Goal: Task Accomplishment & Management: Use online tool/utility

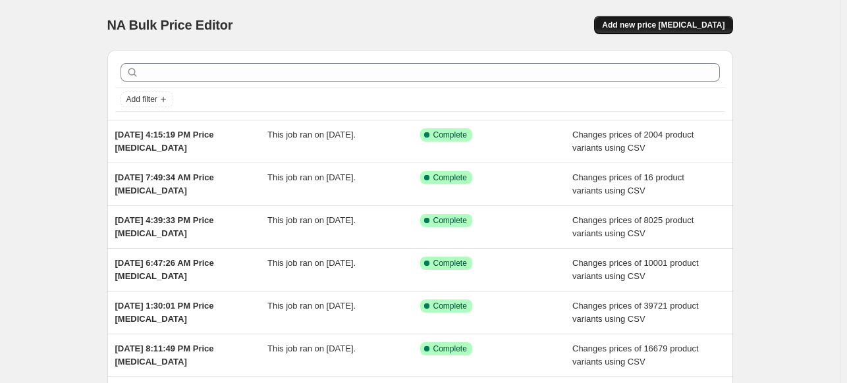
click at [673, 25] on span "Add new price change job" at bounding box center [663, 25] width 122 height 11
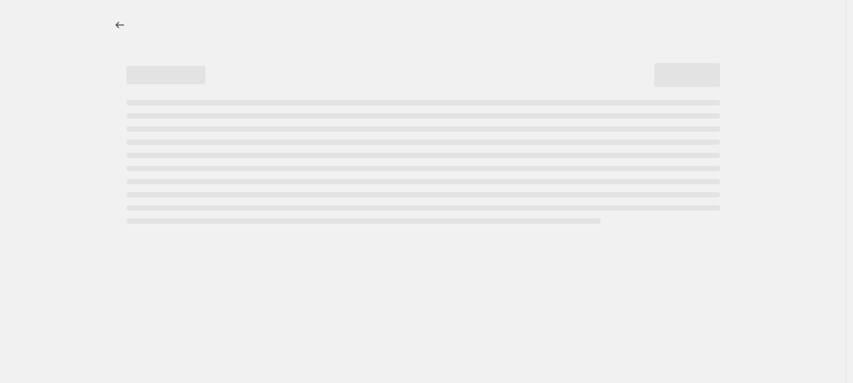
select select "percentage"
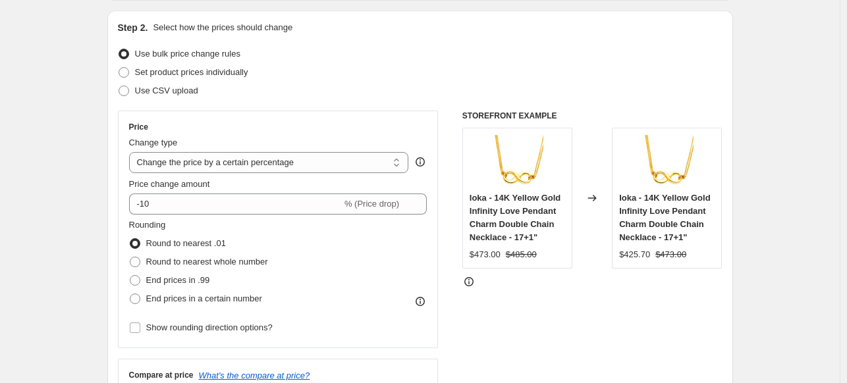
scroll to position [66, 0]
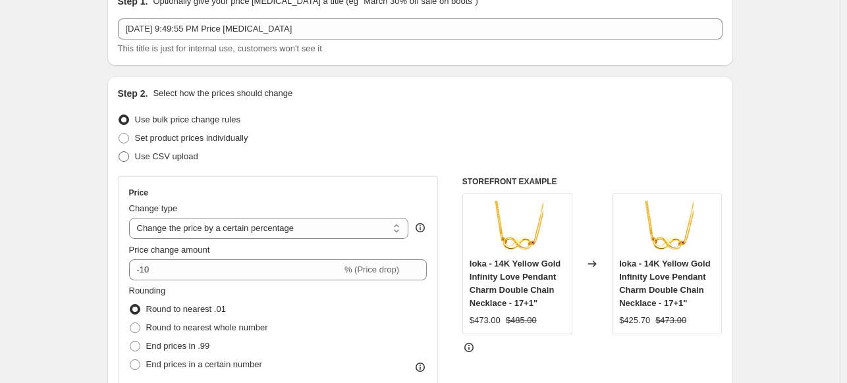
click at [164, 156] on span "Use CSV upload" at bounding box center [166, 156] width 63 height 10
click at [119, 152] on input "Use CSV upload" at bounding box center [119, 151] width 1 height 1
radio input "true"
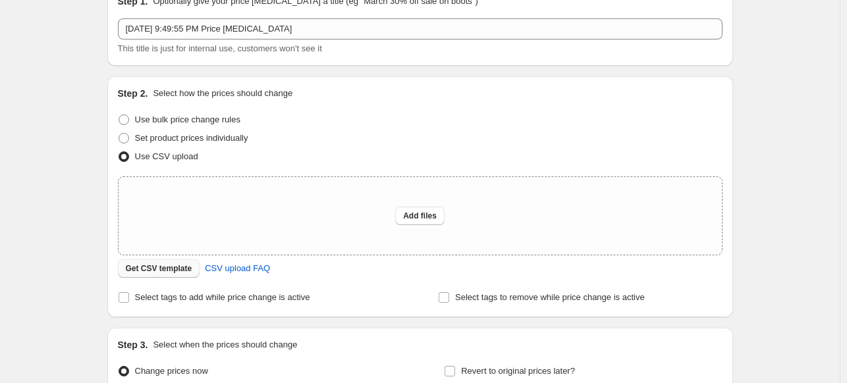
click at [169, 267] on span "Get CSV template" at bounding box center [159, 268] width 67 height 11
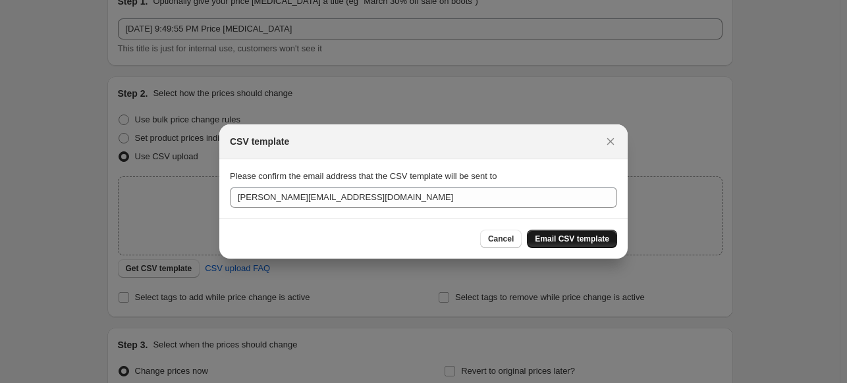
click at [564, 238] on span "Email CSV template" at bounding box center [572, 239] width 74 height 11
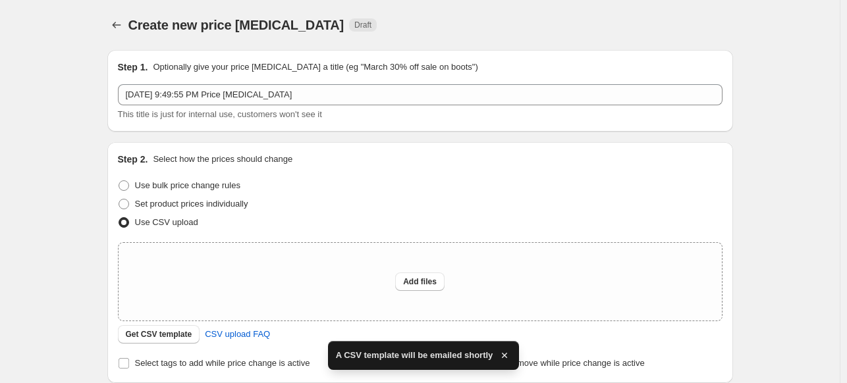
scroll to position [66, 0]
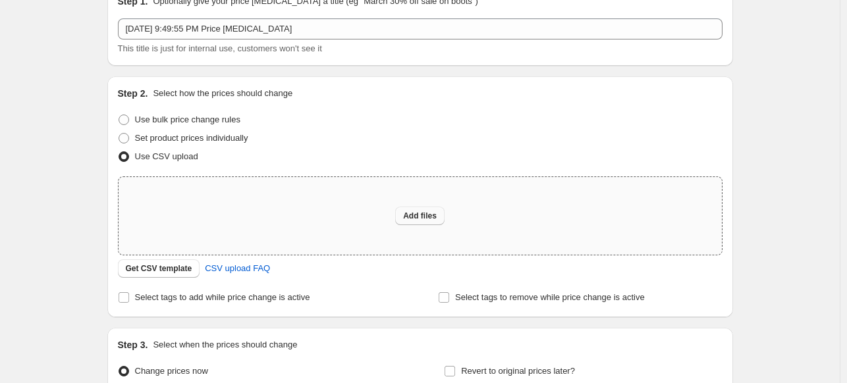
click at [419, 221] on span "Add files" at bounding box center [420, 216] width 34 height 11
type input "C:\fakepath\csv_template_user_53202 (11).csv"
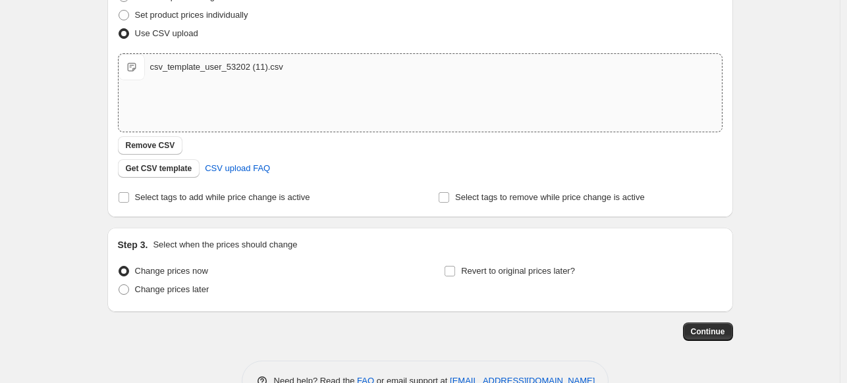
scroll to position [198, 0]
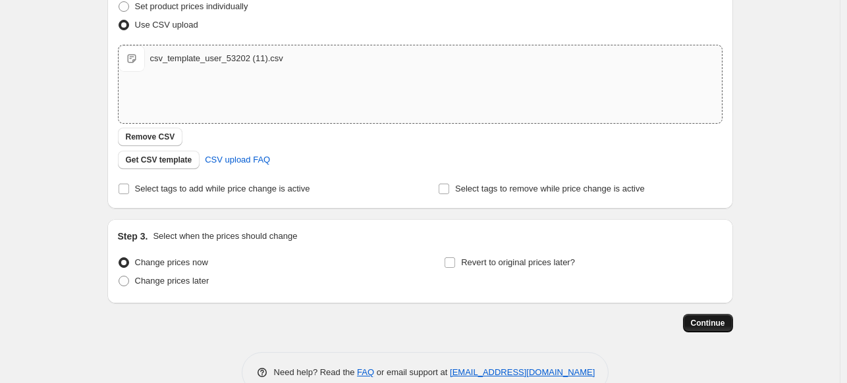
click at [732, 323] on button "Continue" at bounding box center [708, 323] width 50 height 18
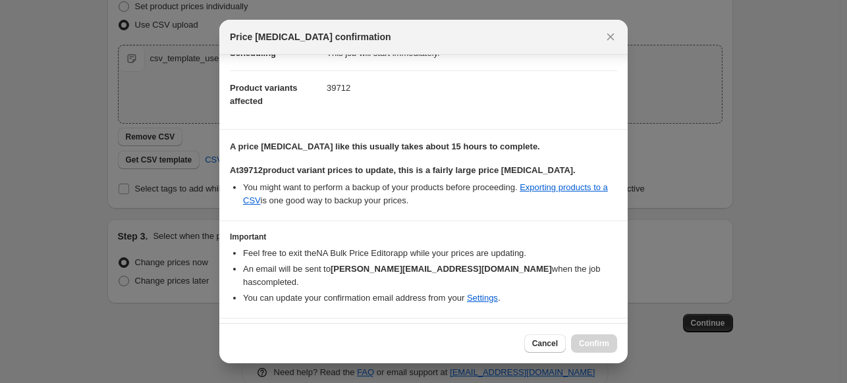
scroll to position [63, 0]
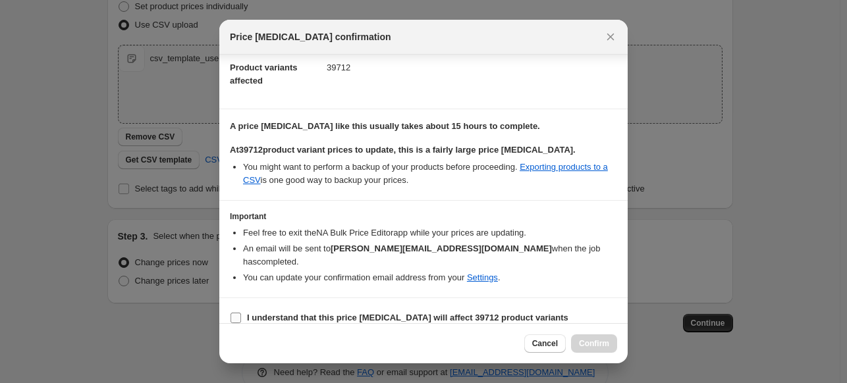
click at [242, 309] on label "I understand that this price change job will affect 39712 product variants" at bounding box center [399, 318] width 338 height 18
click at [241, 313] on input "I understand that this price change job will affect 39712 product variants" at bounding box center [235, 318] width 11 height 11
checkbox input "true"
click at [608, 350] on button "Confirm" at bounding box center [594, 344] width 46 height 18
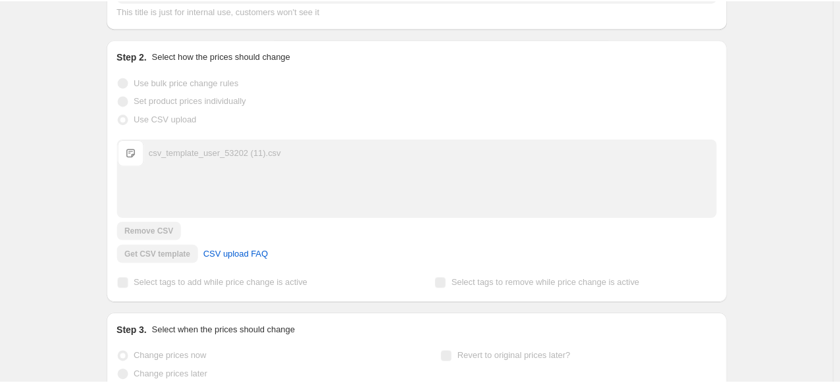
scroll to position [232, 0]
